Goal: Task Accomplishment & Management: Complete application form

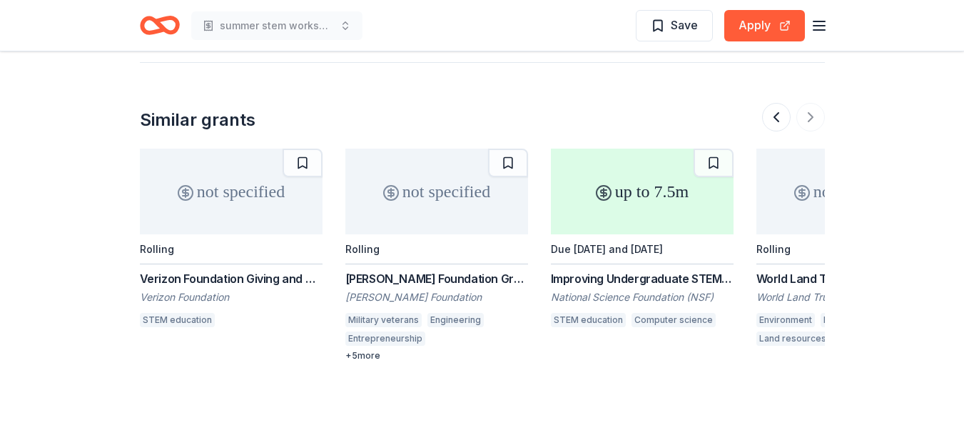
scroll to position [0, 1348]
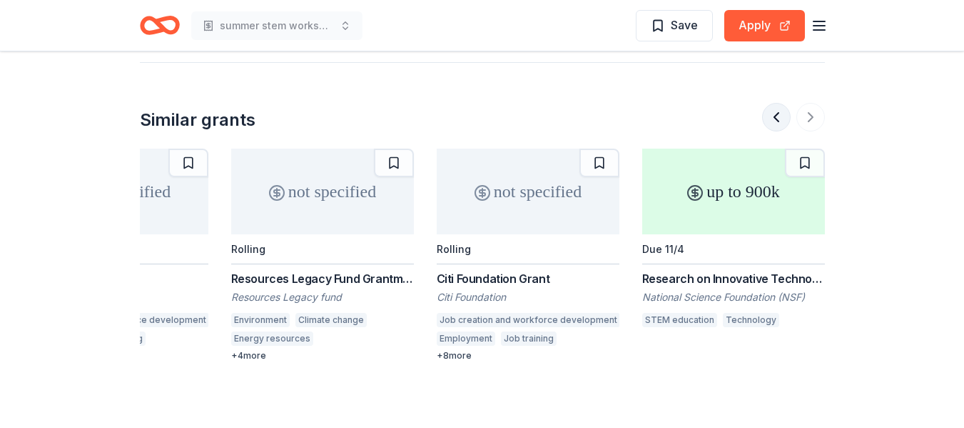
click at [777, 103] on button at bounding box center [776, 117] width 29 height 29
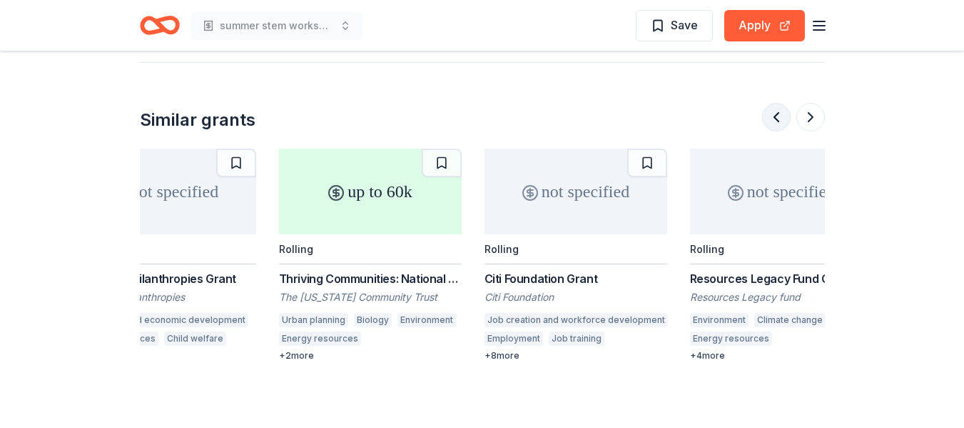
scroll to position [0, 822]
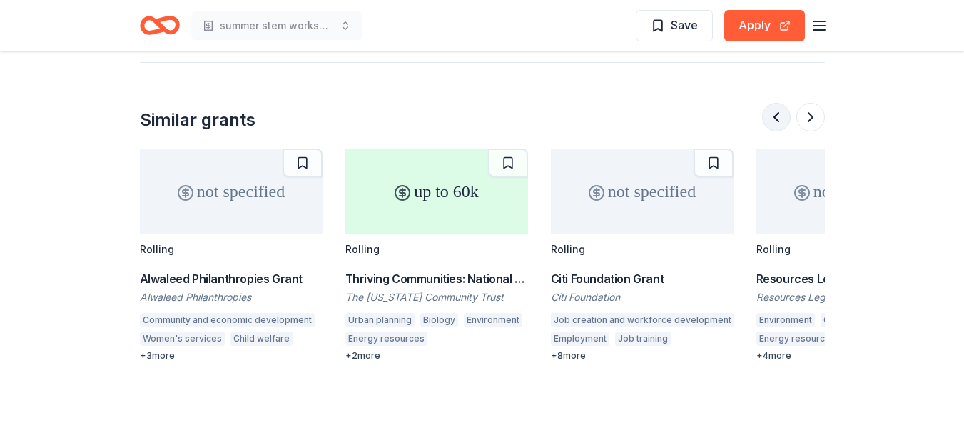
click at [775, 103] on button at bounding box center [776, 117] width 29 height 29
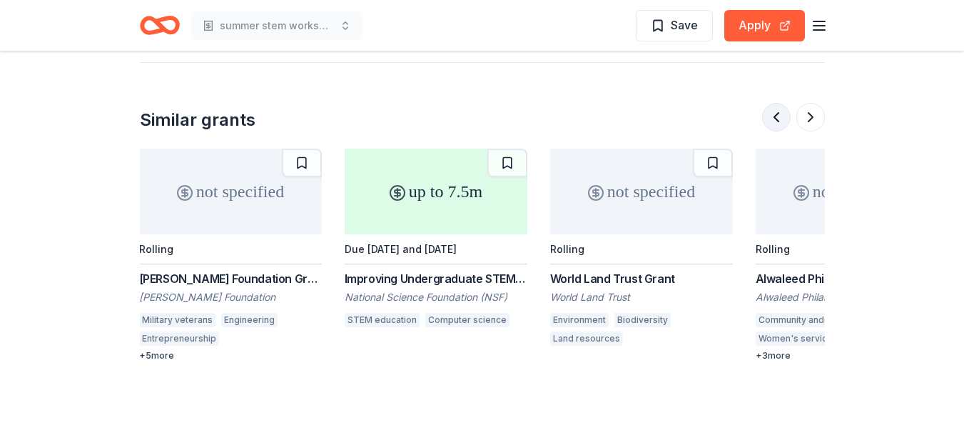
scroll to position [0, 206]
click at [775, 103] on button at bounding box center [776, 117] width 29 height 29
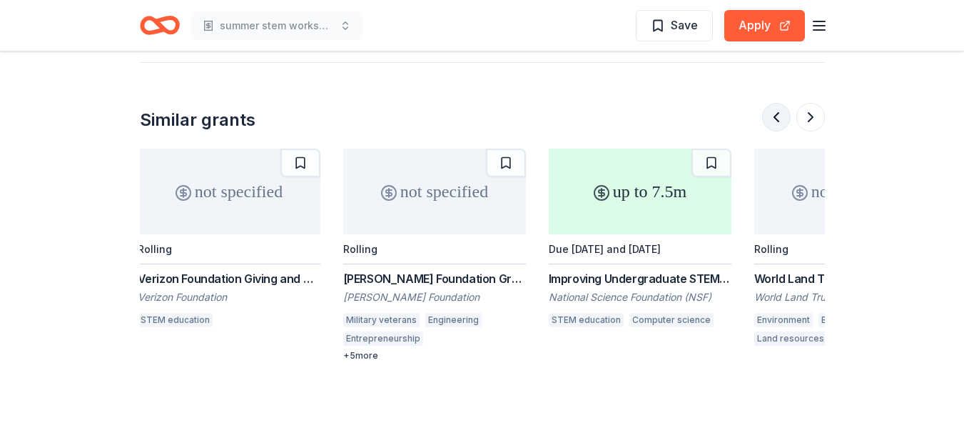
scroll to position [0, 0]
click at [416, 270] on div "[PERSON_NAME] Foundation Grant" at bounding box center [436, 278] width 183 height 17
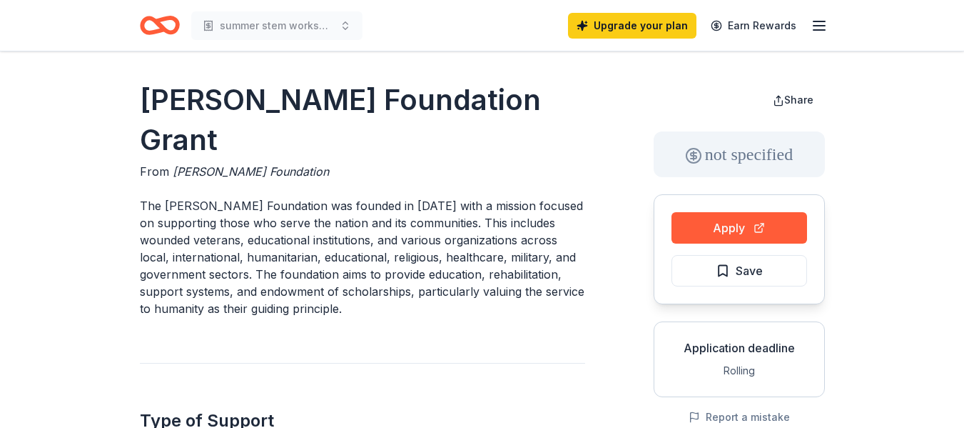
click at [500, 163] on div "From Beck Foundation" at bounding box center [362, 171] width 445 height 17
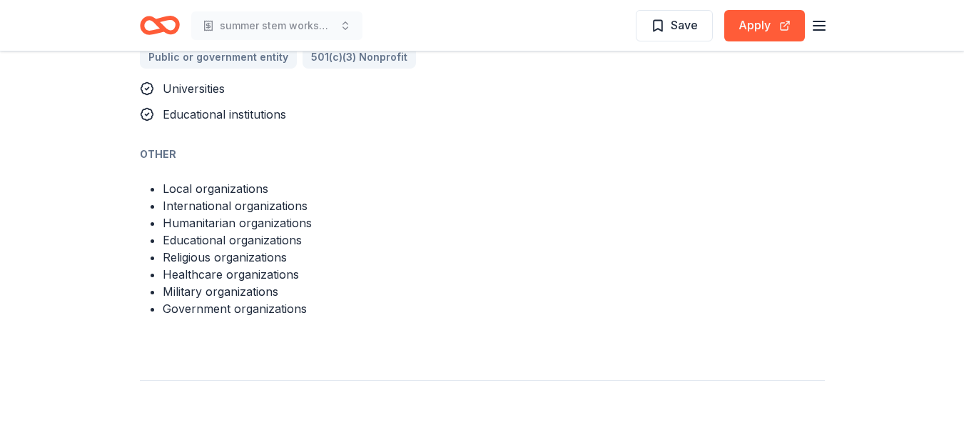
scroll to position [1024, 0]
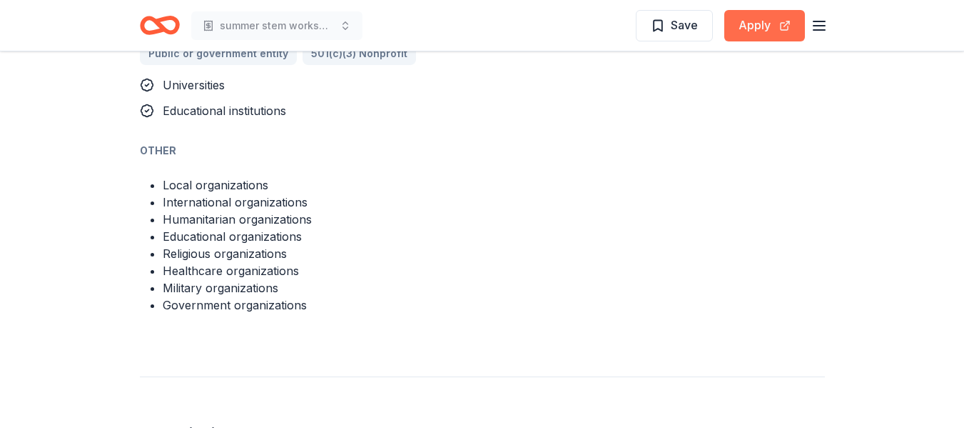
click at [764, 30] on button "Apply" at bounding box center [765, 25] width 81 height 31
